Goal: Task Accomplishment & Management: Use online tool/utility

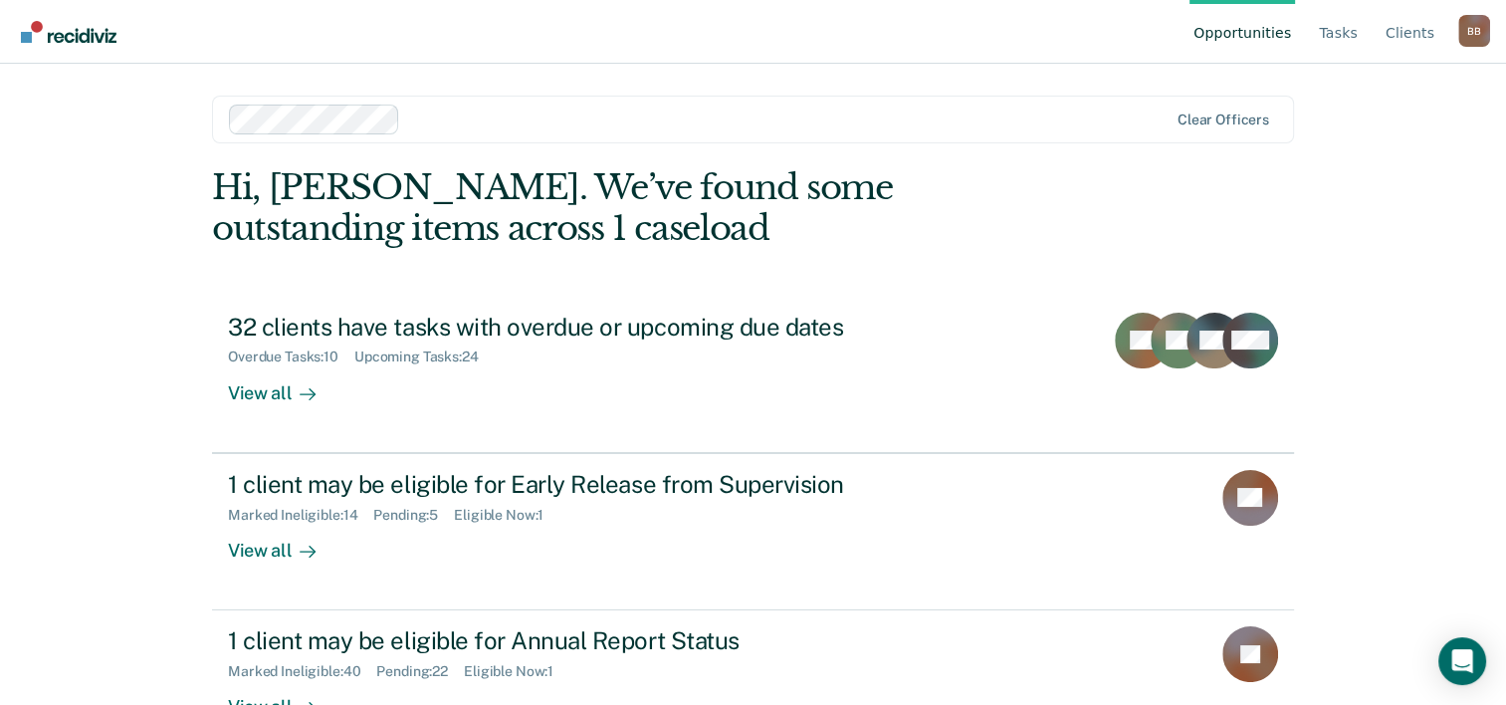
scroll to position [61, 0]
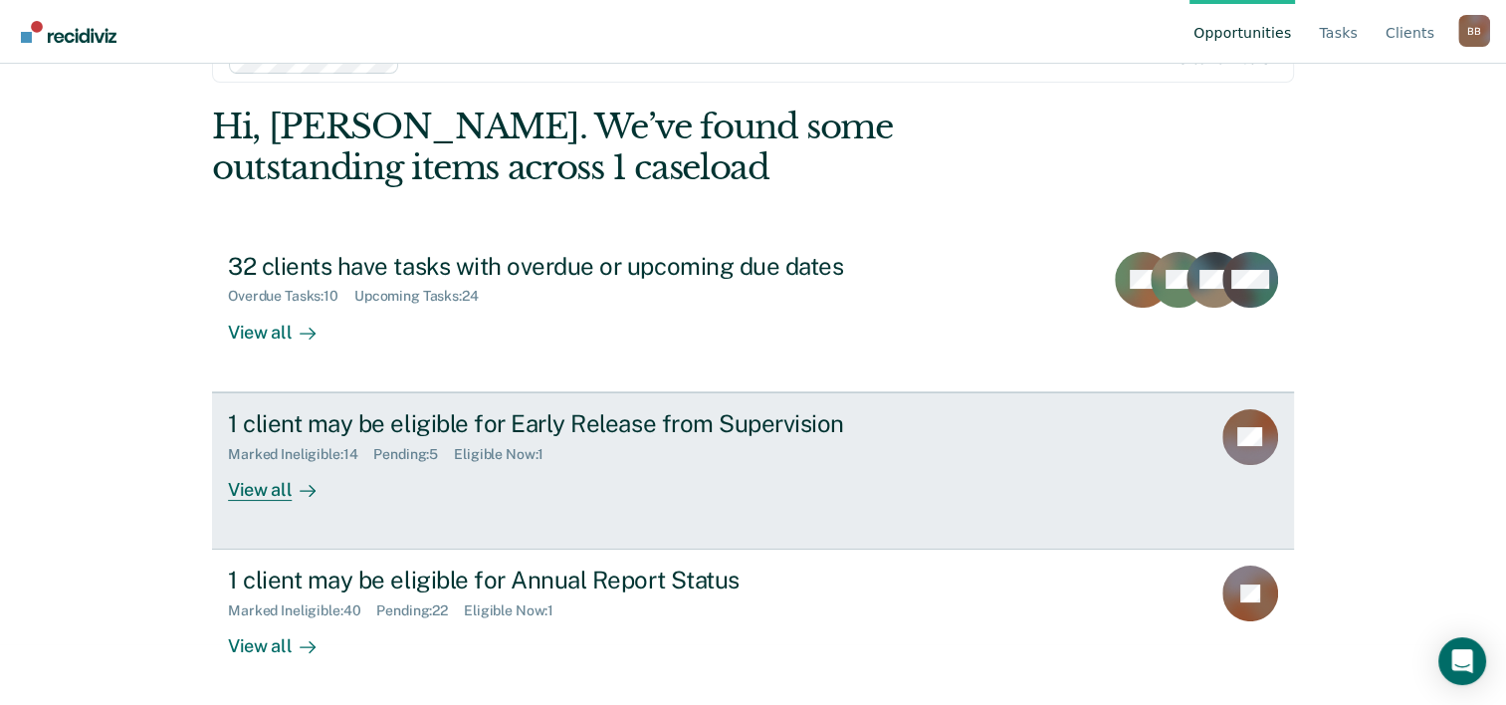
click at [263, 489] on div "View all" at bounding box center [284, 481] width 112 height 39
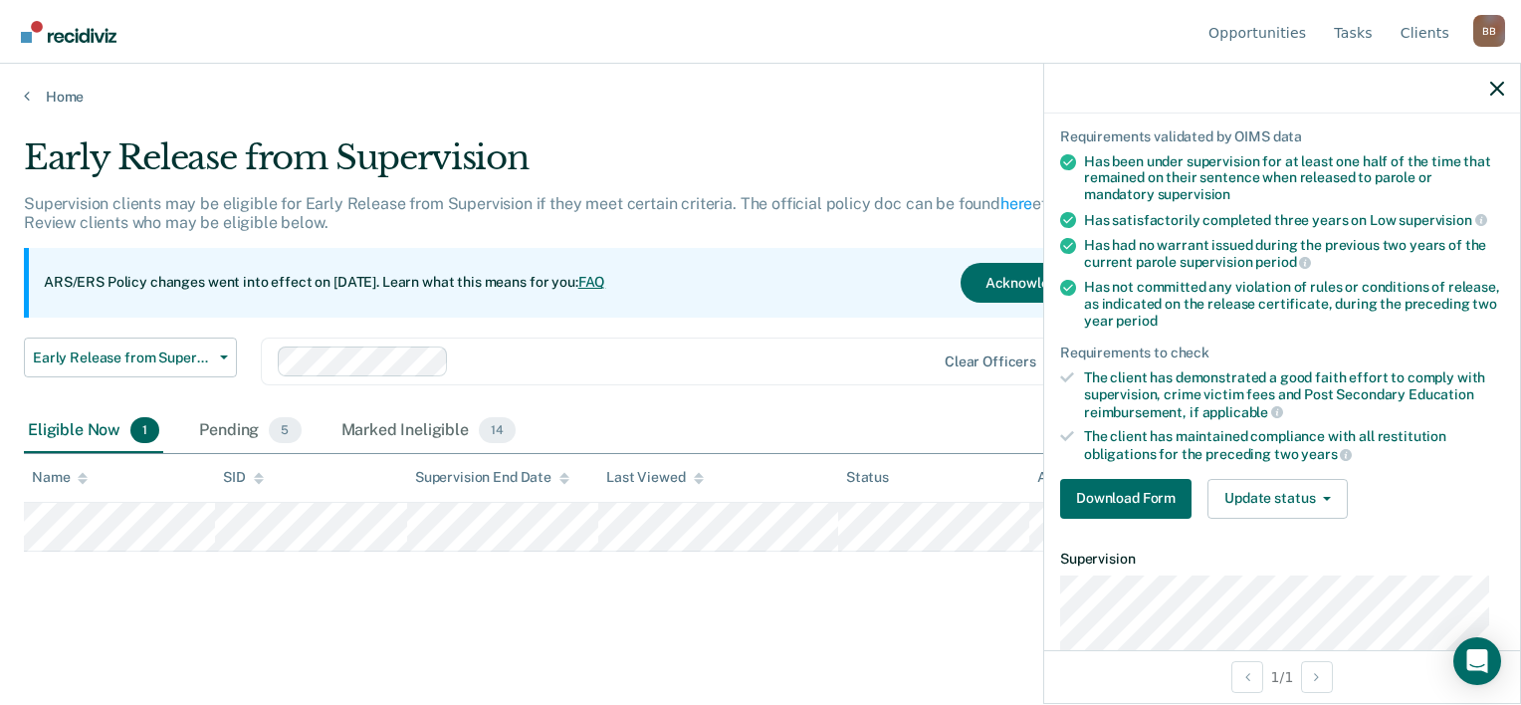
scroll to position [151, 0]
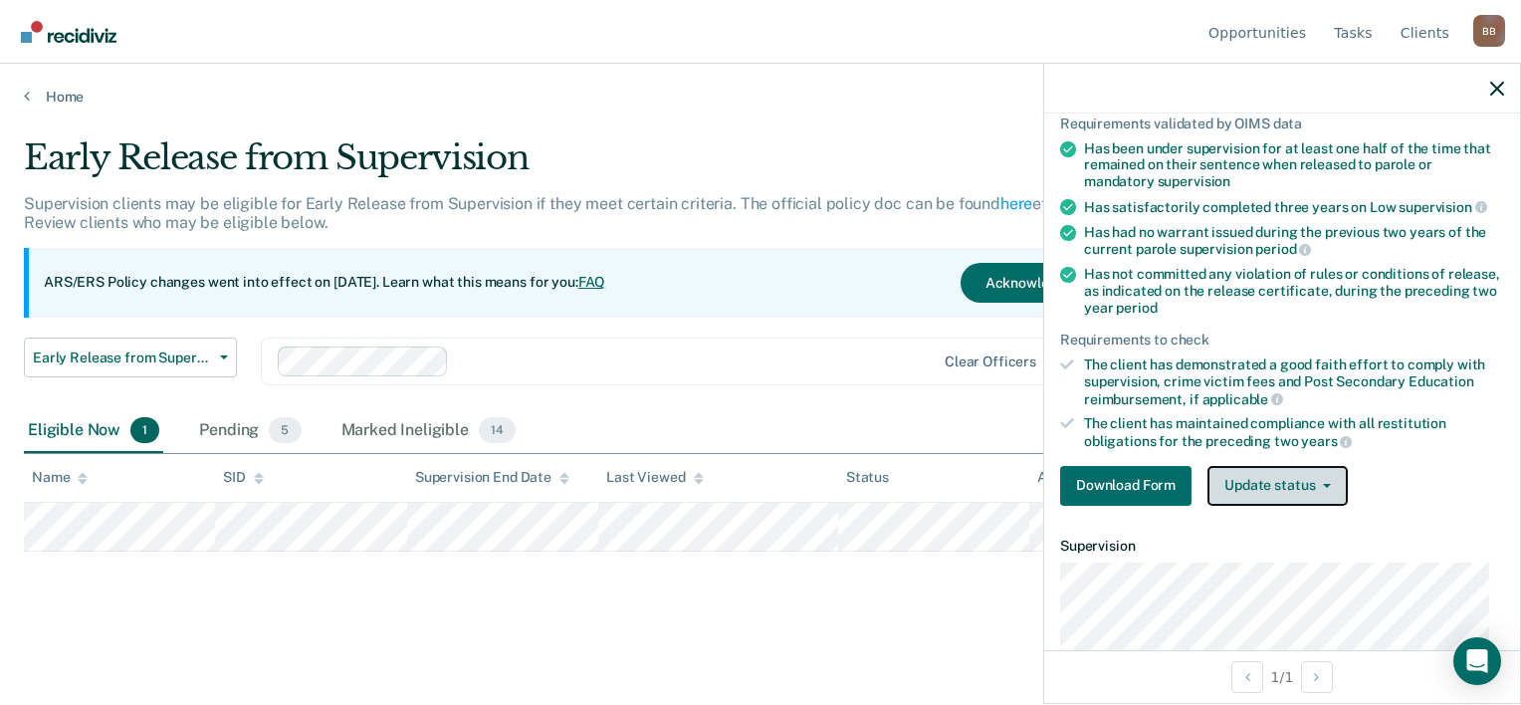
click at [1320, 484] on span "button" at bounding box center [1323, 486] width 16 height 4
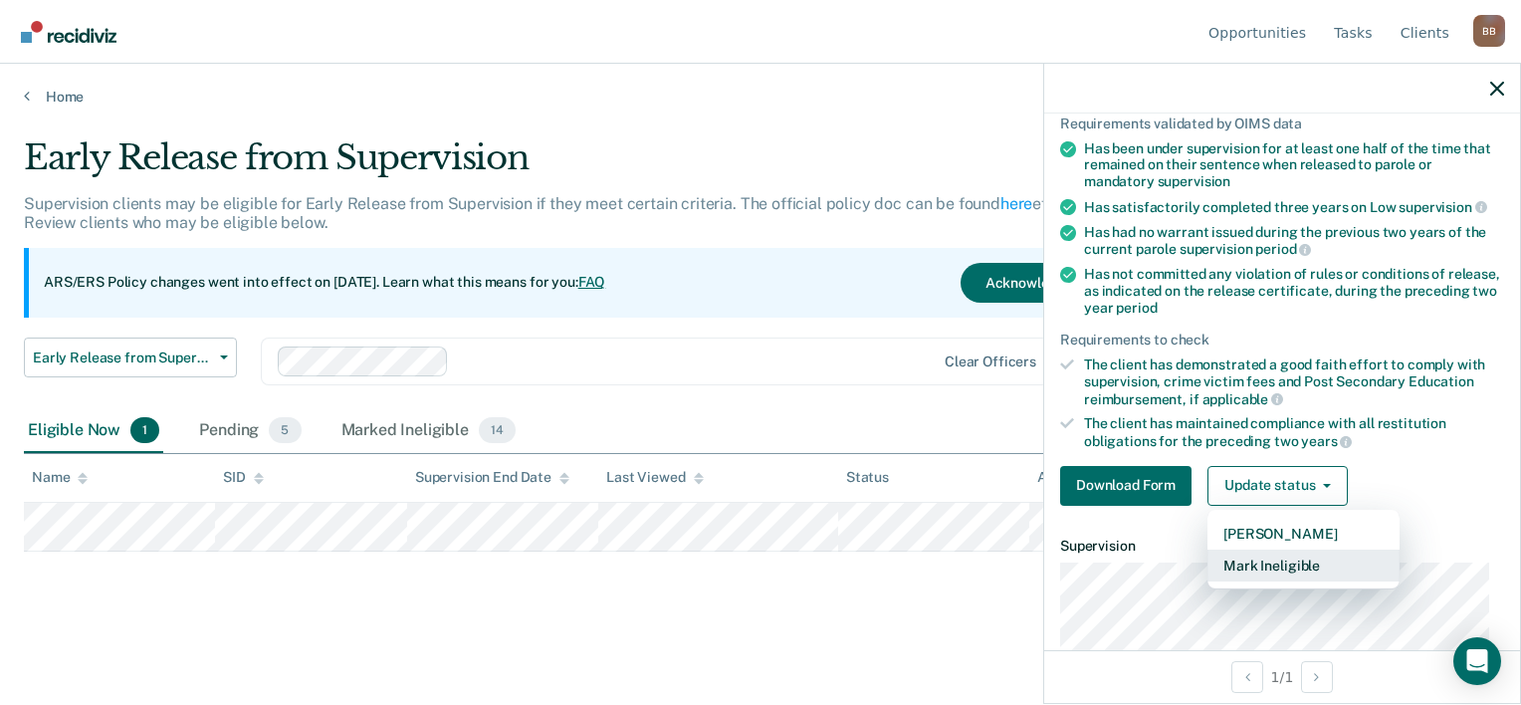
click at [1292, 566] on button "Mark Ineligible" at bounding box center [1304, 566] width 192 height 32
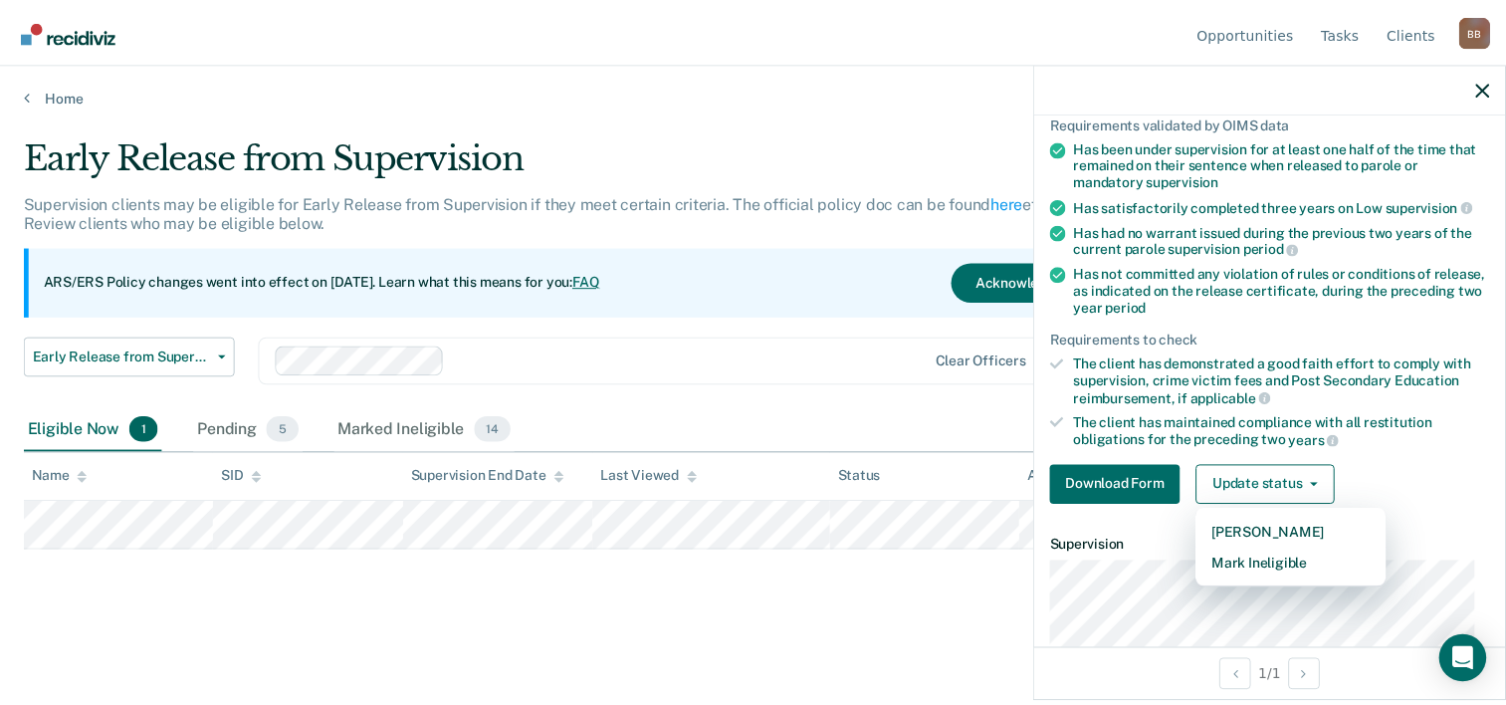
scroll to position [93, 0]
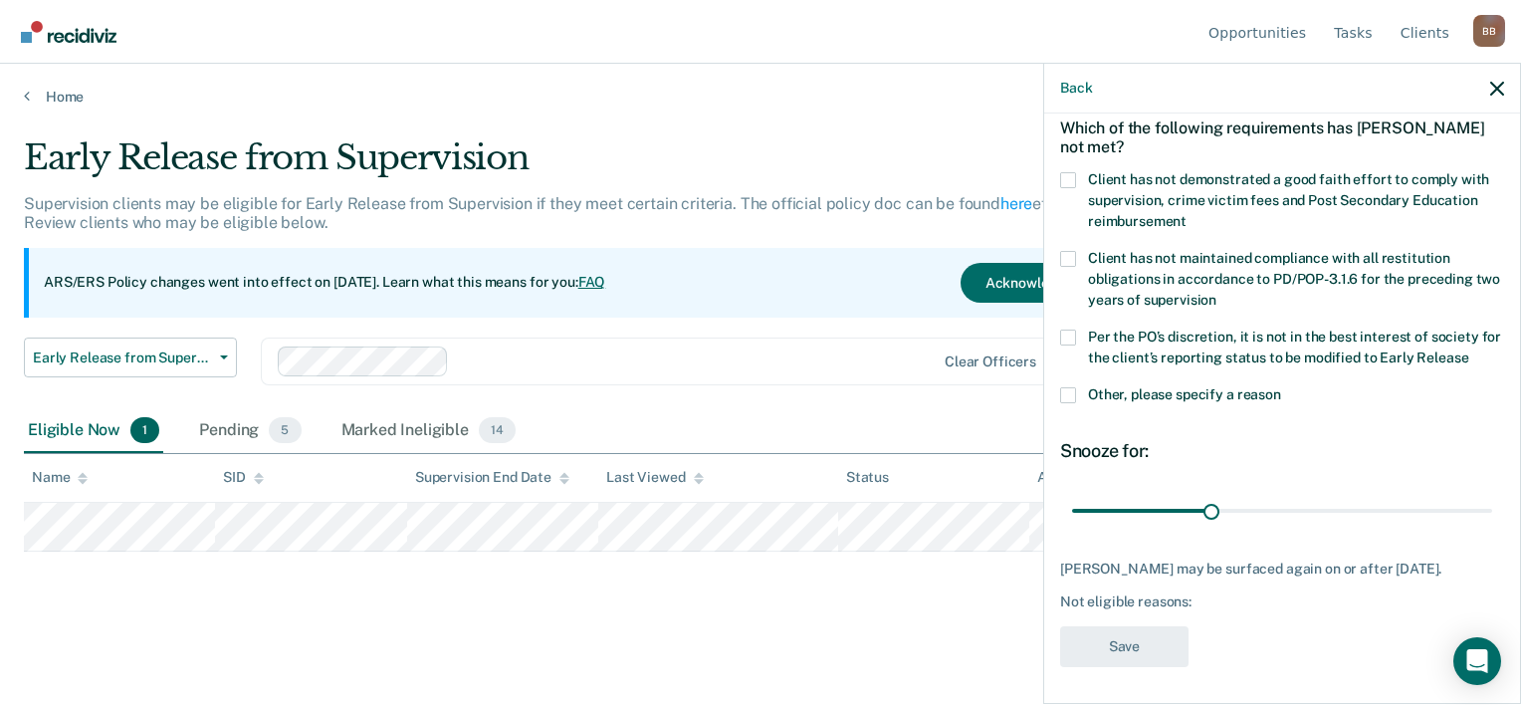
click at [1071, 175] on span at bounding box center [1068, 180] width 16 height 16
click at [1187, 214] on input "Client has not demonstrated a good faith effort to comply with supervision, cri…" at bounding box center [1187, 214] width 0 height 0
click at [1067, 330] on span at bounding box center [1068, 338] width 16 height 16
click at [1468, 350] on input "Per the PO’s discretion, it is not in the best interest of society for the clie…" at bounding box center [1468, 350] width 0 height 0
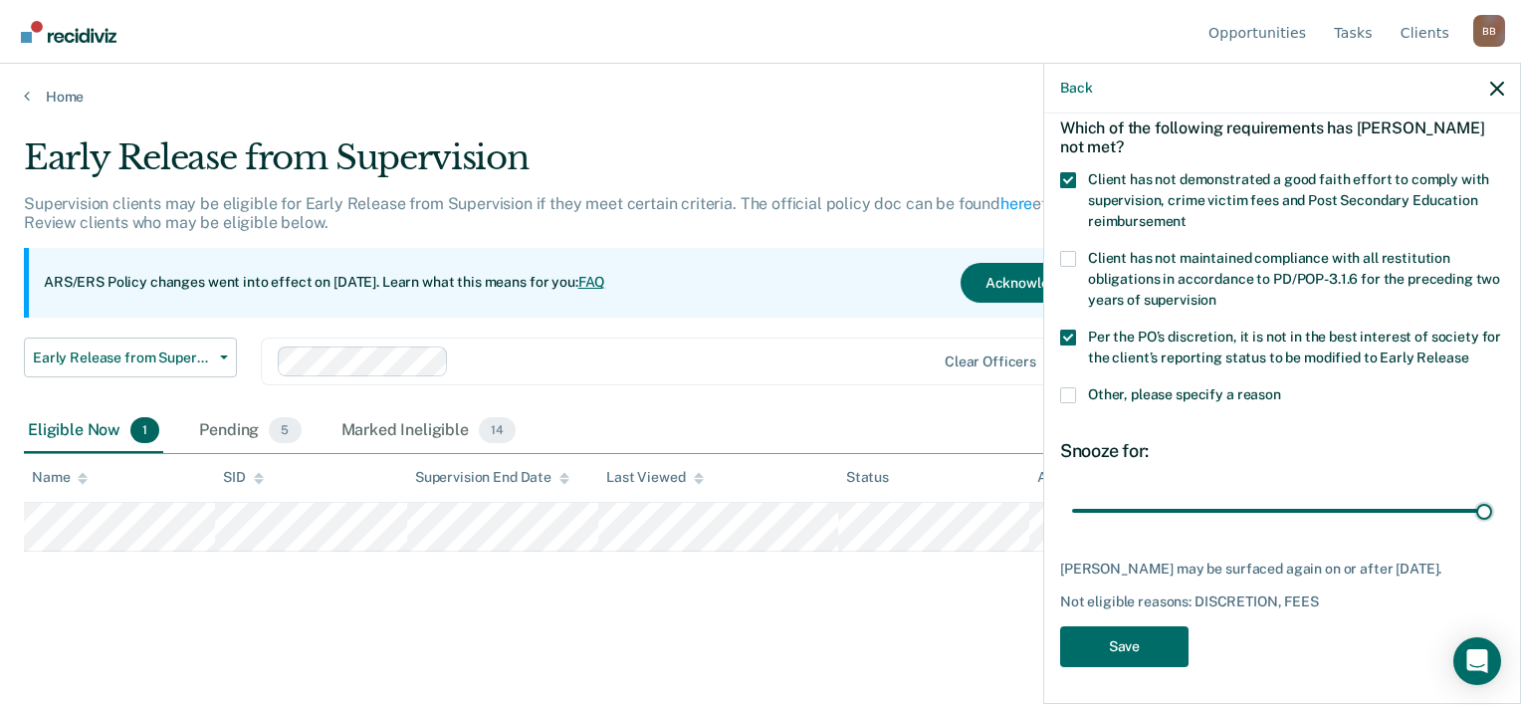
drag, startPoint x: 1111, startPoint y: 508, endPoint x: 1520, endPoint y: 506, distance: 409.2
type input "365"
click at [1492, 506] on input "range" at bounding box center [1282, 511] width 420 height 35
click at [1133, 641] on button "Save" at bounding box center [1124, 646] width 128 height 41
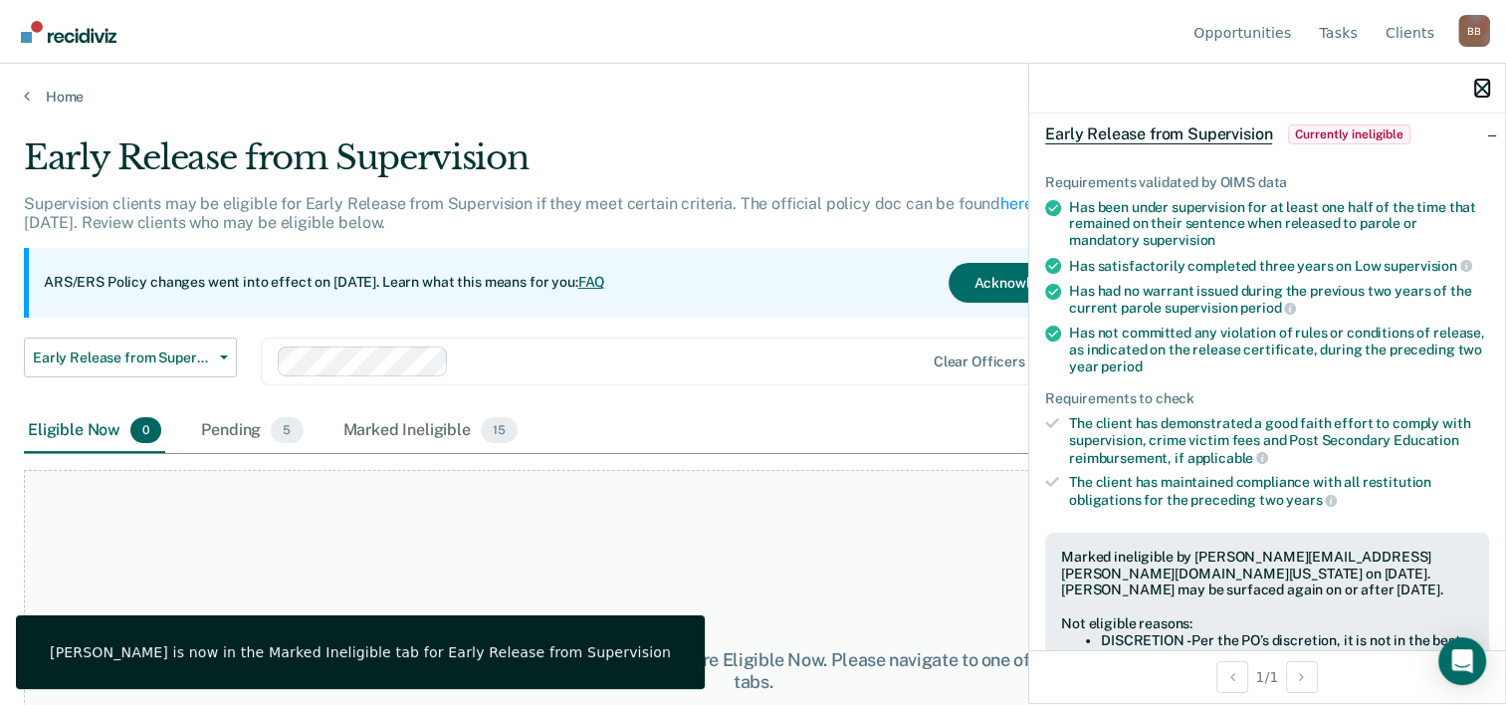
click at [1484, 88] on icon "button" at bounding box center [1482, 89] width 14 height 14
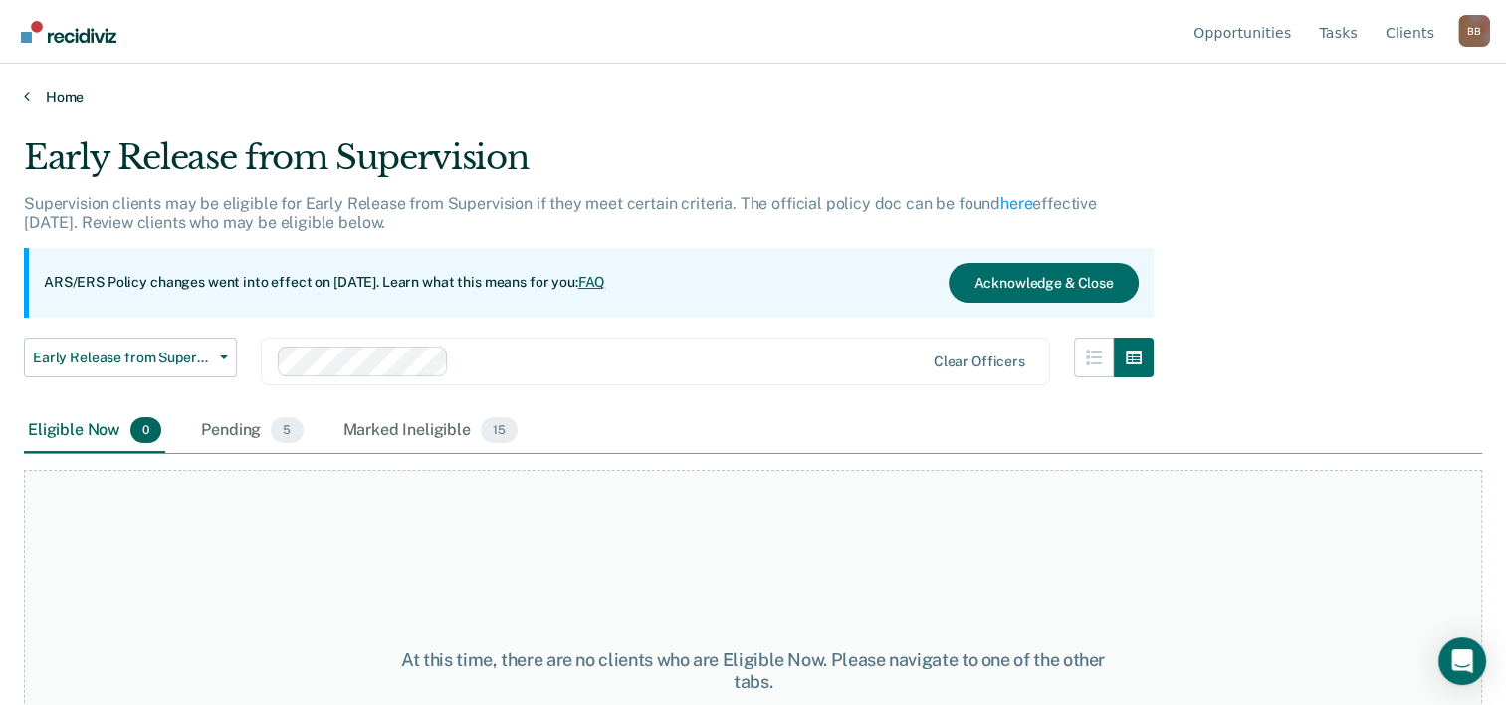
click at [64, 101] on link "Home" at bounding box center [753, 97] width 1458 height 18
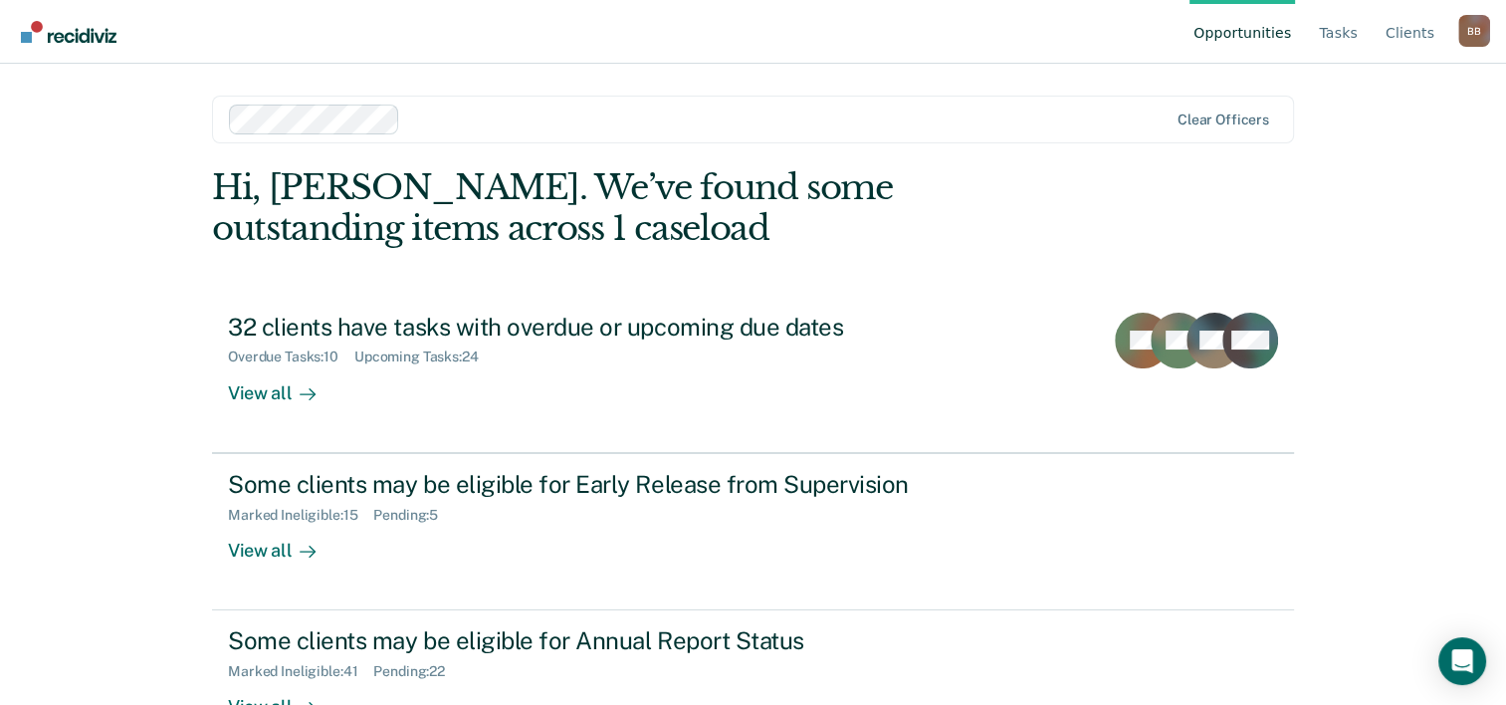
scroll to position [61, 0]
